Goal: Task Accomplishment & Management: Manage account settings

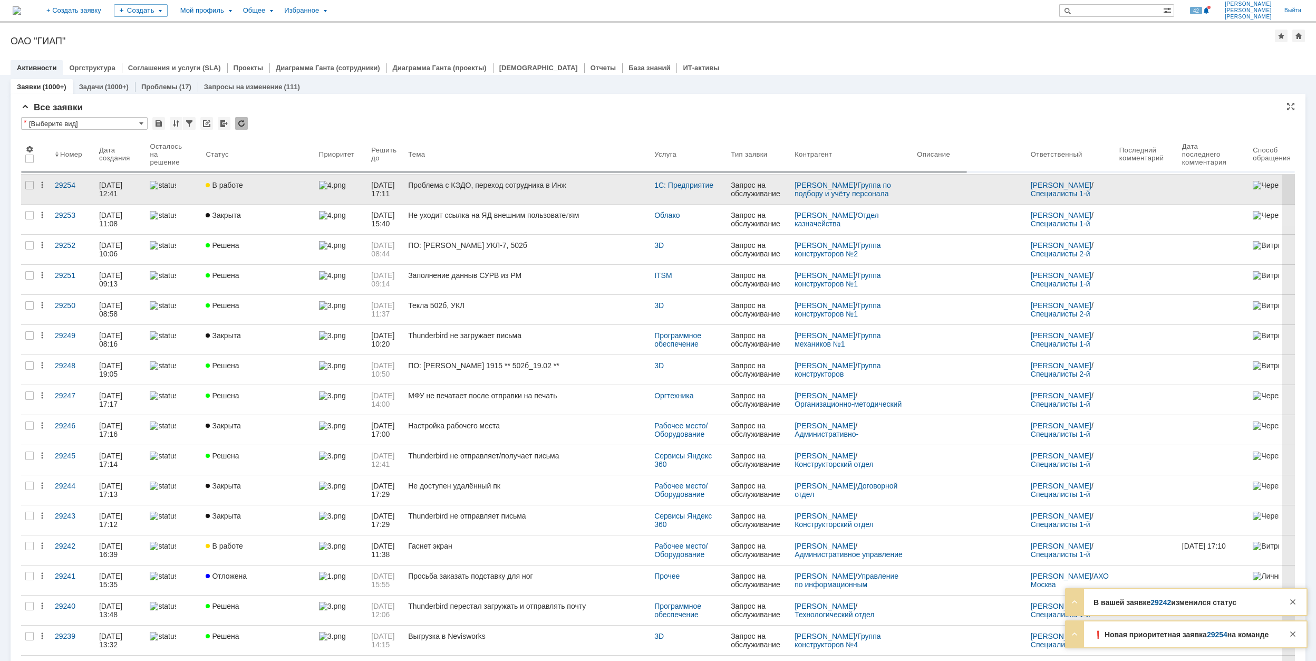
click at [279, 181] on div "В работе" at bounding box center [258, 185] width 104 height 8
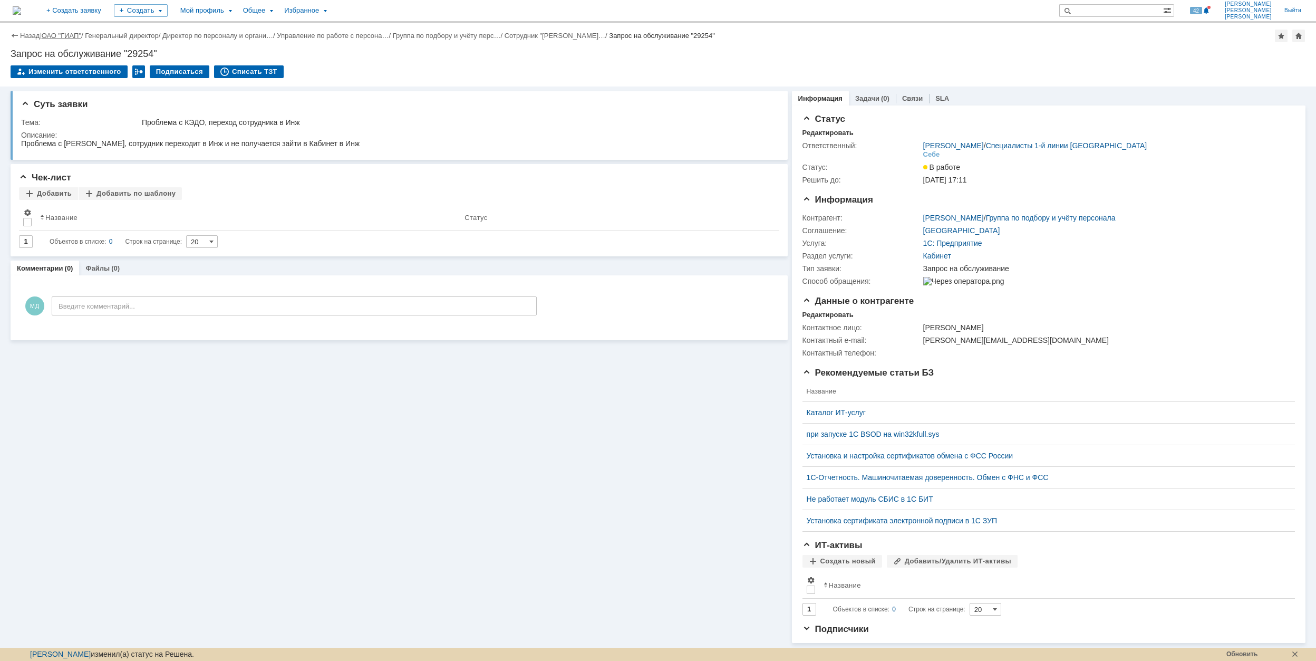
click at [52, 34] on link "ОАО "ГИАП"" at bounding box center [62, 36] width 40 height 8
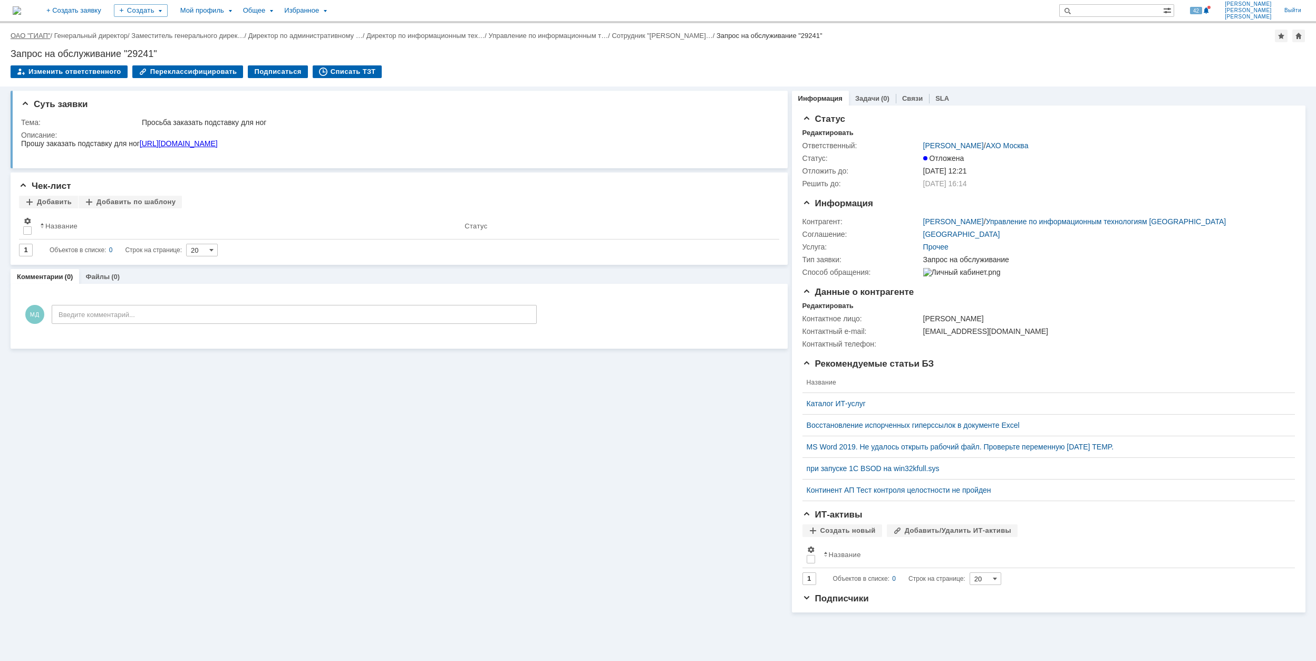
click at [35, 32] on link "ОАО "ГИАП"" at bounding box center [31, 36] width 40 height 8
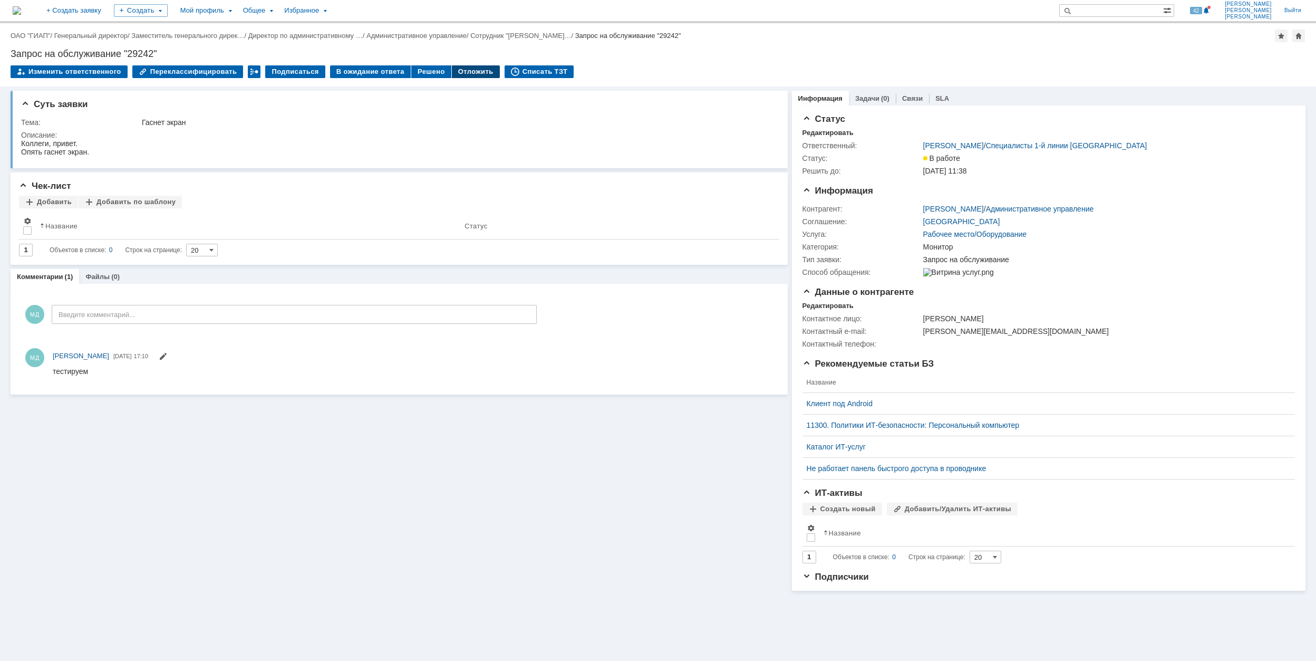
click at [462, 71] on div "Отложить" at bounding box center [476, 71] width 48 height 13
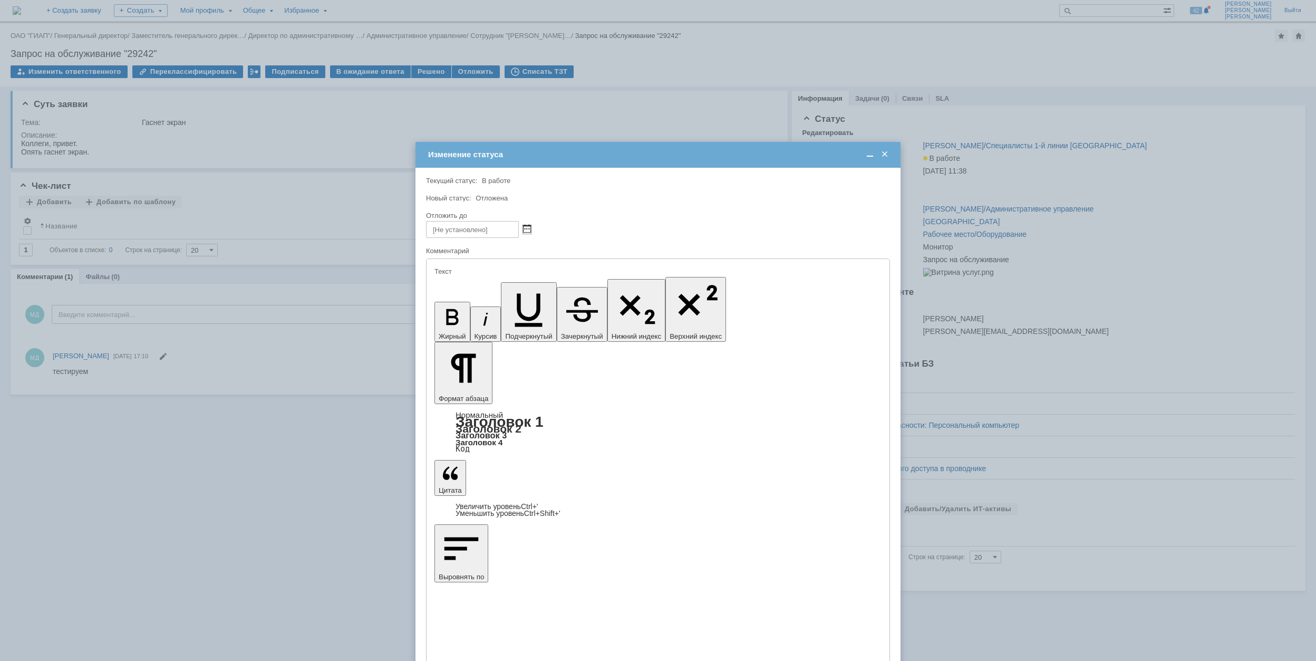
click at [526, 226] on span at bounding box center [527, 229] width 8 height 8
click at [463, 319] on div "2" at bounding box center [460, 321] width 11 height 9
click at [475, 230] on input "[DATE] 13:10" at bounding box center [472, 229] width 93 height 17
type input "[DATE] 12:10"
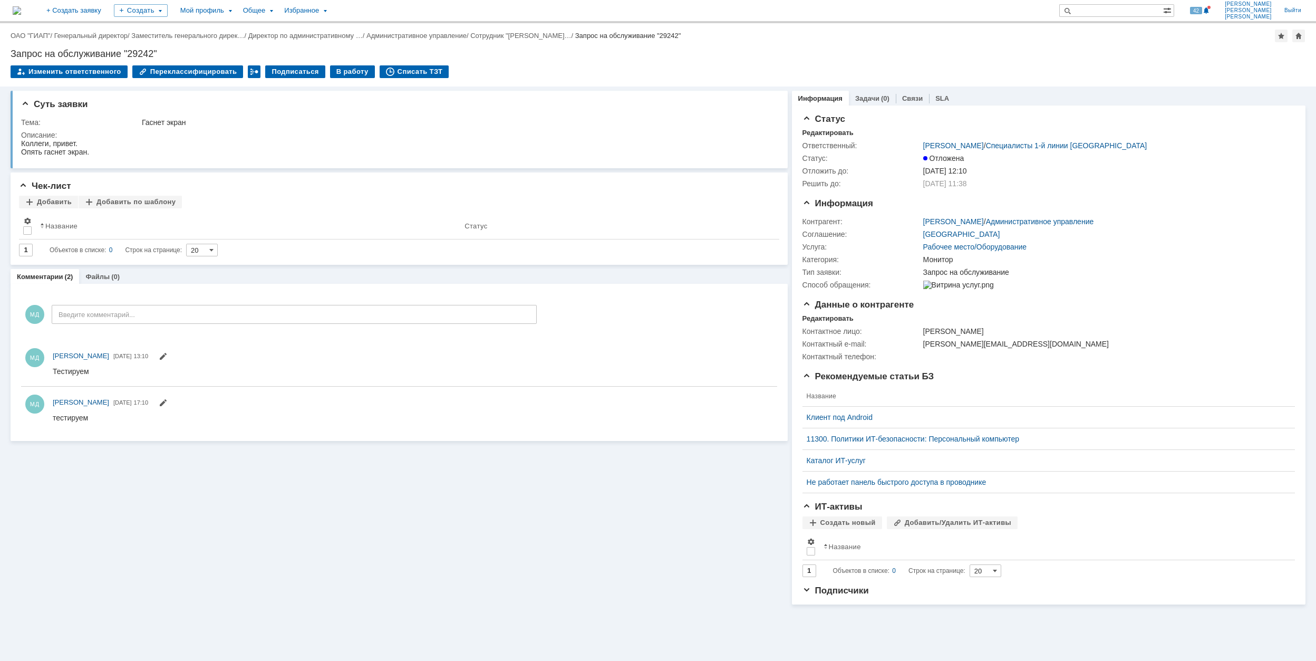
click at [36, 32] on link "ОАО "ГИАП"" at bounding box center [31, 36] width 40 height 8
